Goal: Information Seeking & Learning: Learn about a topic

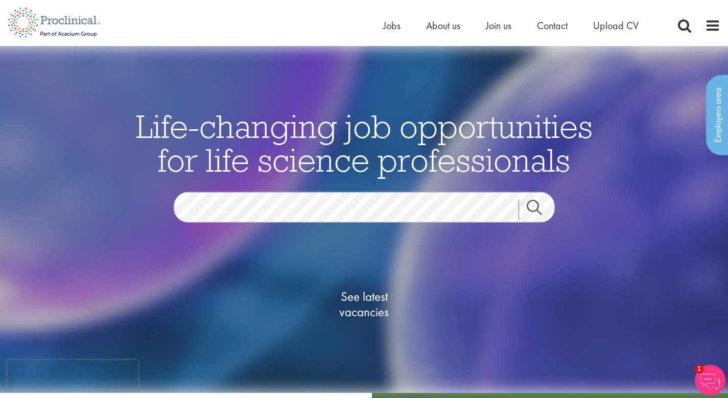
click at [529, 208] on link "Search" at bounding box center [540, 210] width 44 height 20
click at [541, 207] on link "Search" at bounding box center [540, 210] width 44 height 20
click at [366, 295] on span "See latest vacancies" at bounding box center [364, 304] width 102 height 31
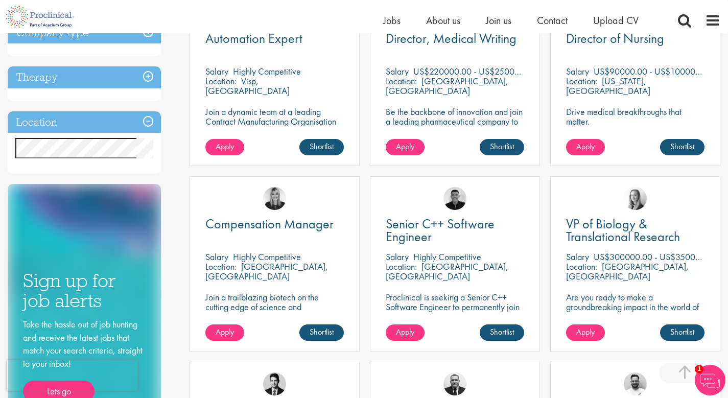
scroll to position [429, 0]
